Goal: Transaction & Acquisition: Purchase product/service

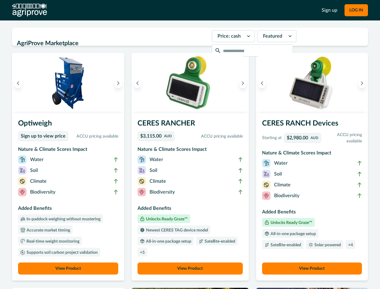
click at [356, 10] on button "LOG IN" at bounding box center [356, 10] width 23 height 12
click at [18, 83] on icon "Previous image" at bounding box center [18, 83] width 4 height 4
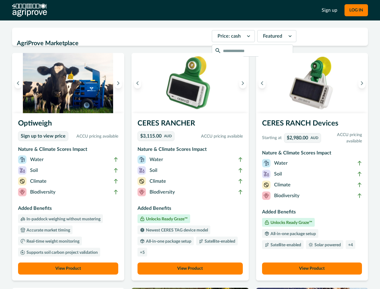
click at [120, 83] on icon "Next image" at bounding box center [118, 83] width 4 height 4
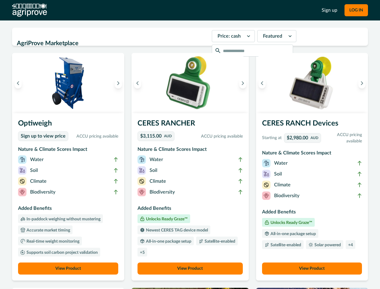
click at [69, 197] on li "Biodiversity" at bounding box center [68, 193] width 100 height 11
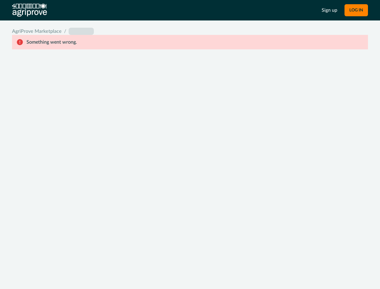
click at [139, 83] on div "System Error Something went wrong An unexpected error occurred. If this continu…" at bounding box center [190, 144] width 380 height 289
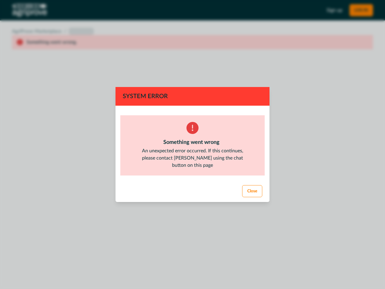
click at [241, 83] on div "System Error Something went wrong An unexpected error occurred. If this continu…" at bounding box center [192, 144] width 385 height 289
click at [190, 197] on footer "Close" at bounding box center [193, 191] width 154 height 22
click at [190, 268] on div "System Error Something went wrong An unexpected error occurred. If this continu…" at bounding box center [192, 144] width 385 height 289
click at [260, 83] on div "System Error Something went wrong An unexpected error occurred. If this continu…" at bounding box center [192, 144] width 385 height 289
